Goal: Task Accomplishment & Management: Use online tool/utility

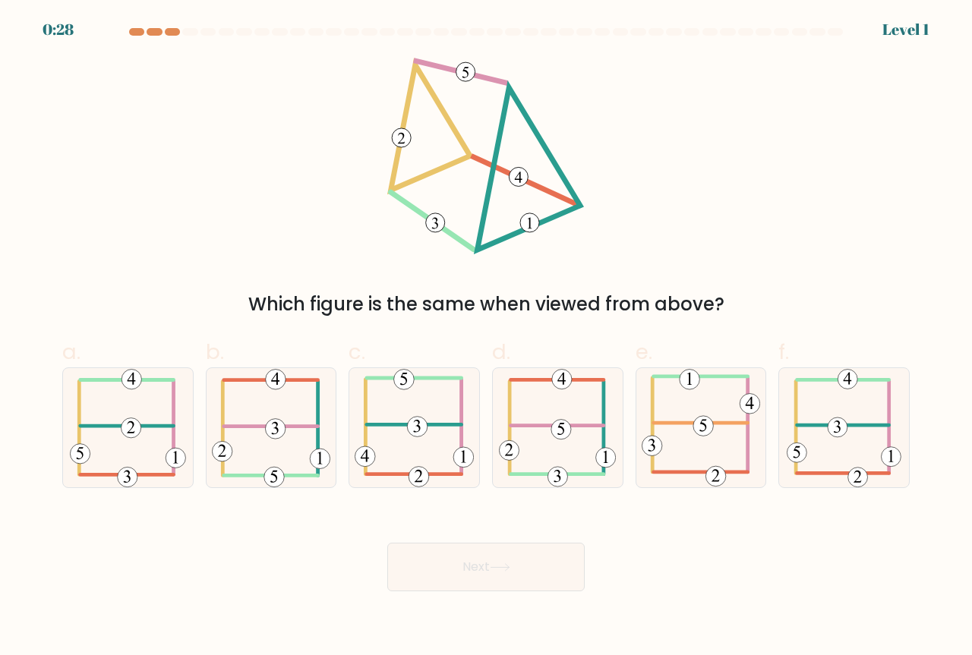
click at [150, 265] on div "Which figure is the same when viewed from above?" at bounding box center [485, 188] width 865 height 260
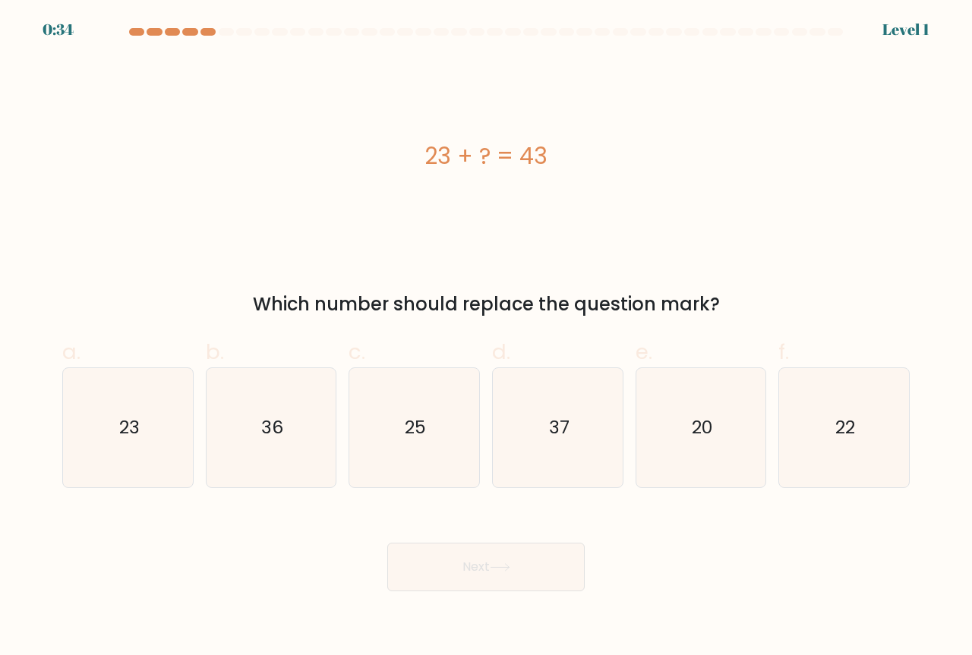
click at [134, 41] on div at bounding box center [485, 35] width 865 height 14
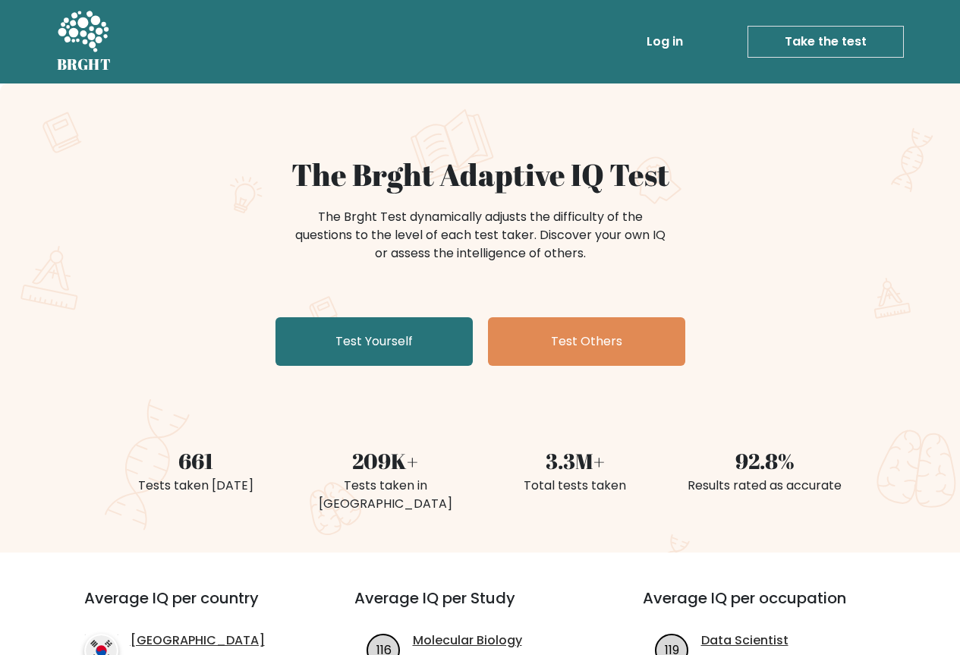
click at [811, 38] on link "Take the test" at bounding box center [826, 42] width 156 height 32
